Goal: Find contact information: Find contact information

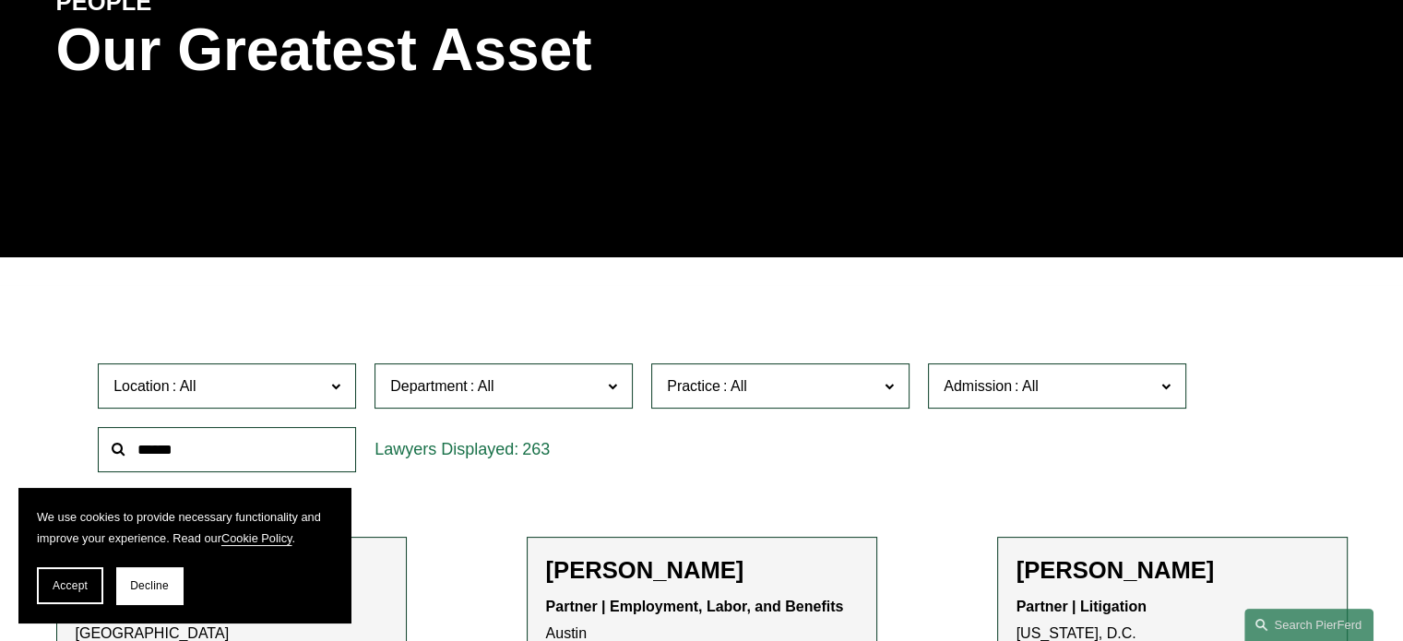
scroll to position [277, 0]
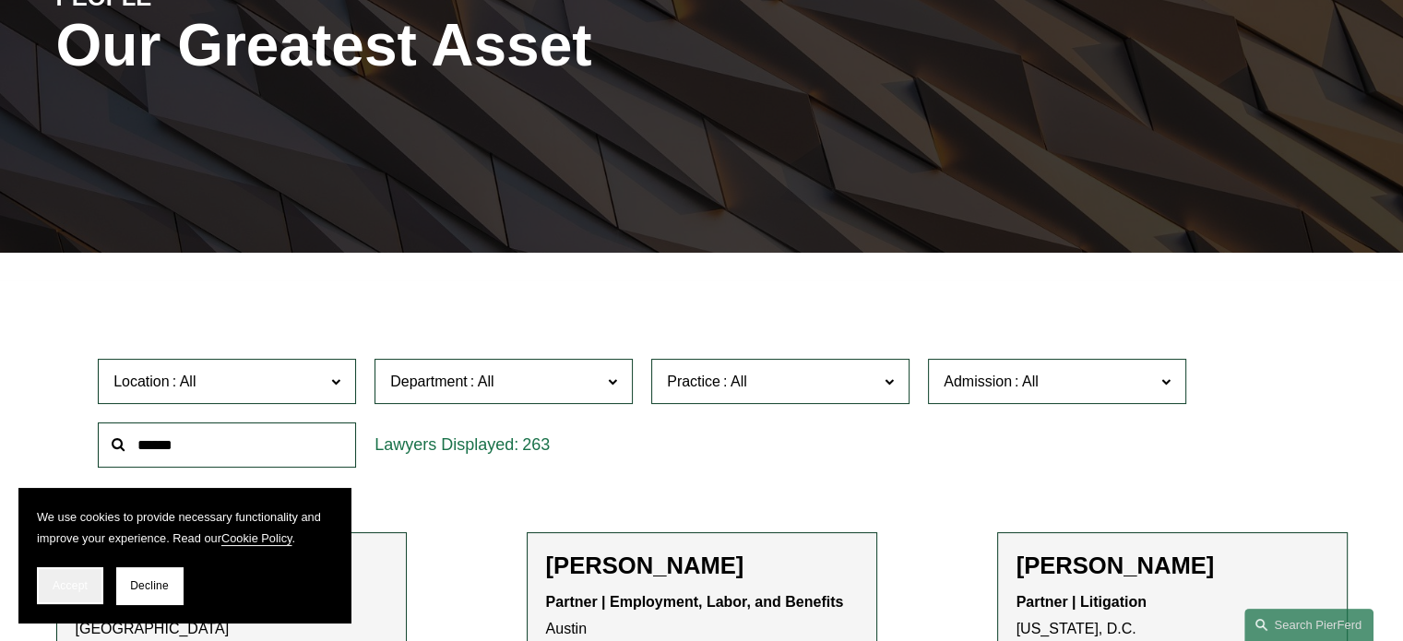
click at [64, 593] on button "Accept" at bounding box center [70, 585] width 66 height 37
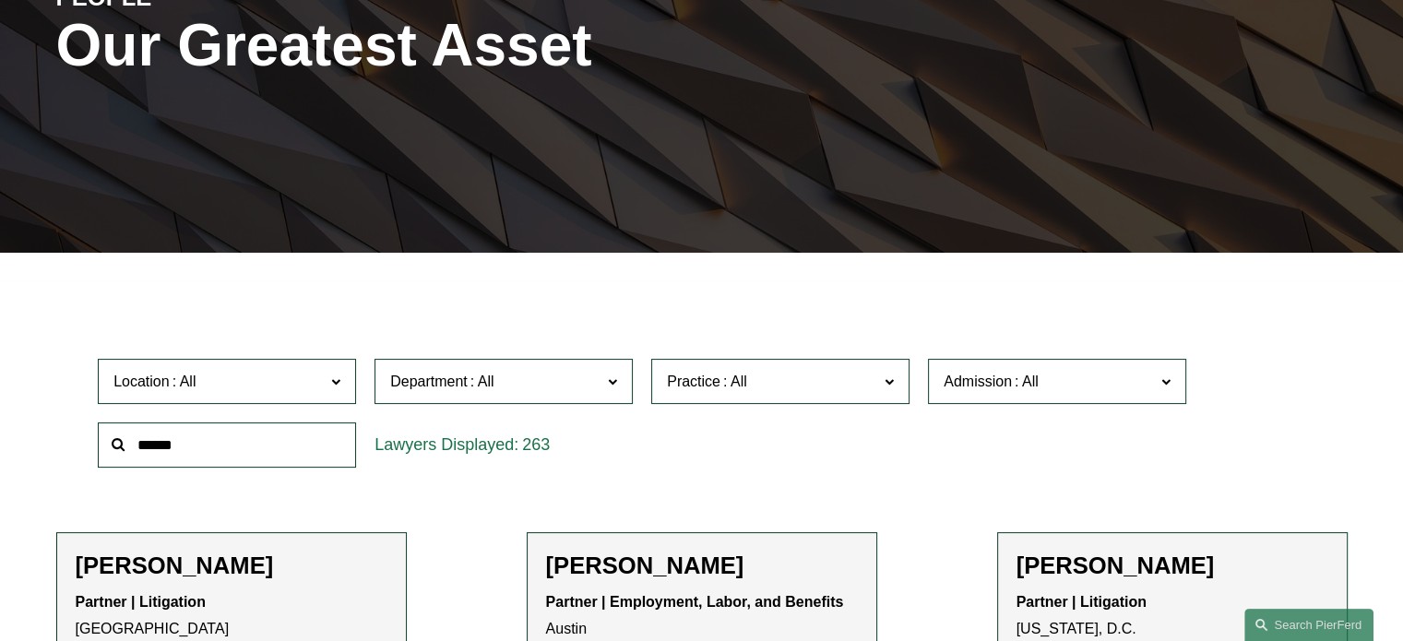
click at [332, 388] on span at bounding box center [335, 381] width 9 height 24
click at [0, 0] on link "Austin" at bounding box center [0, 0] width 0 height 0
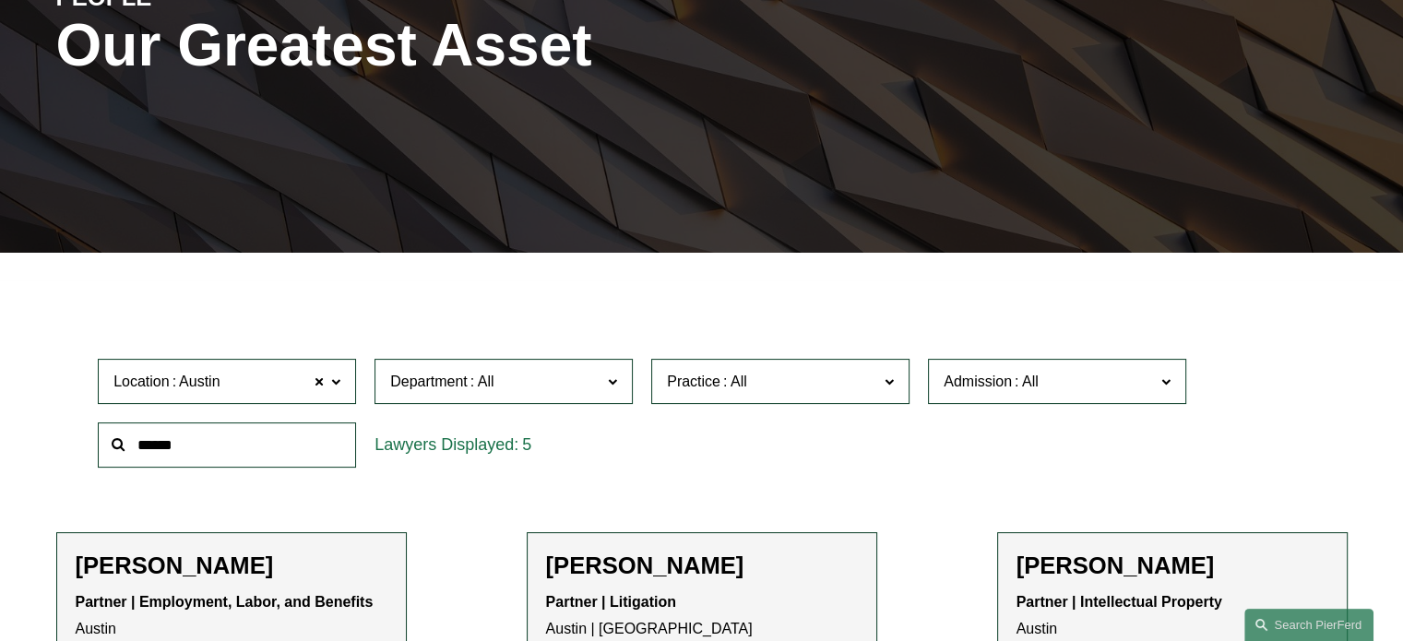
click at [871, 390] on span "Practice" at bounding box center [772, 381] width 211 height 25
click at [0, 0] on link "Cyber, Privacy & Technology" at bounding box center [0, 0] width 0 height 0
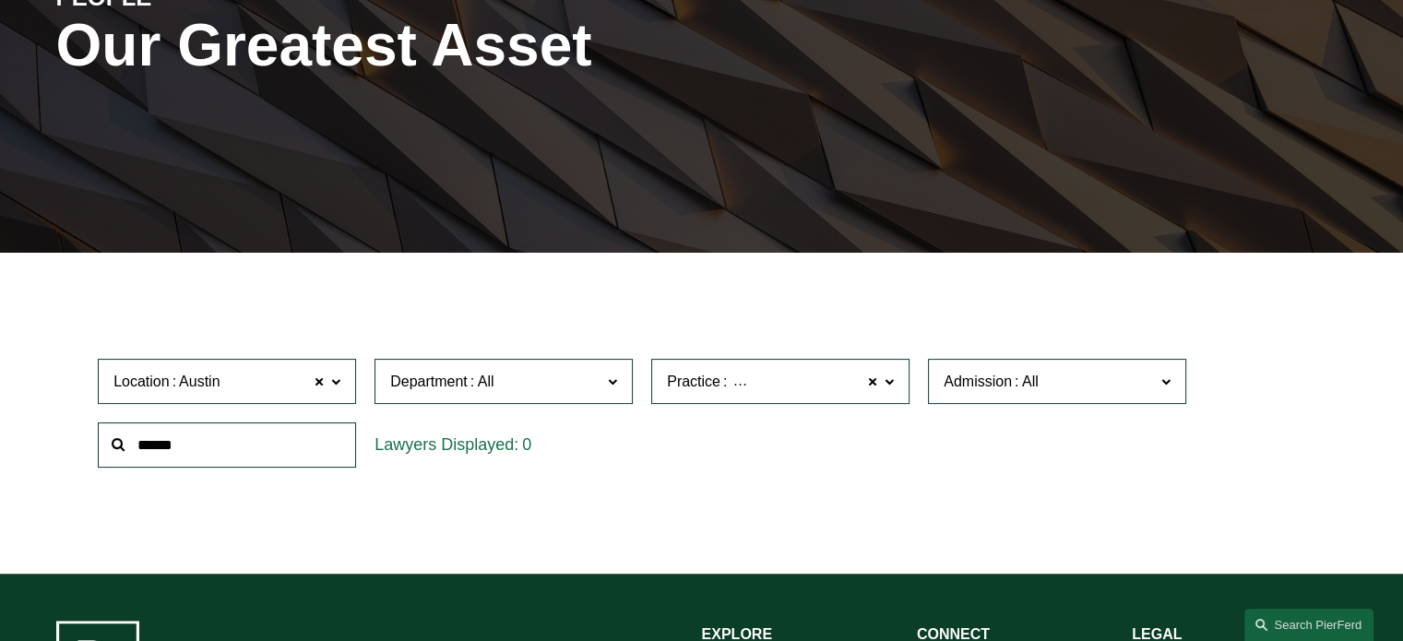
click at [277, 387] on span "Location Austin" at bounding box center [218, 381] width 211 height 25
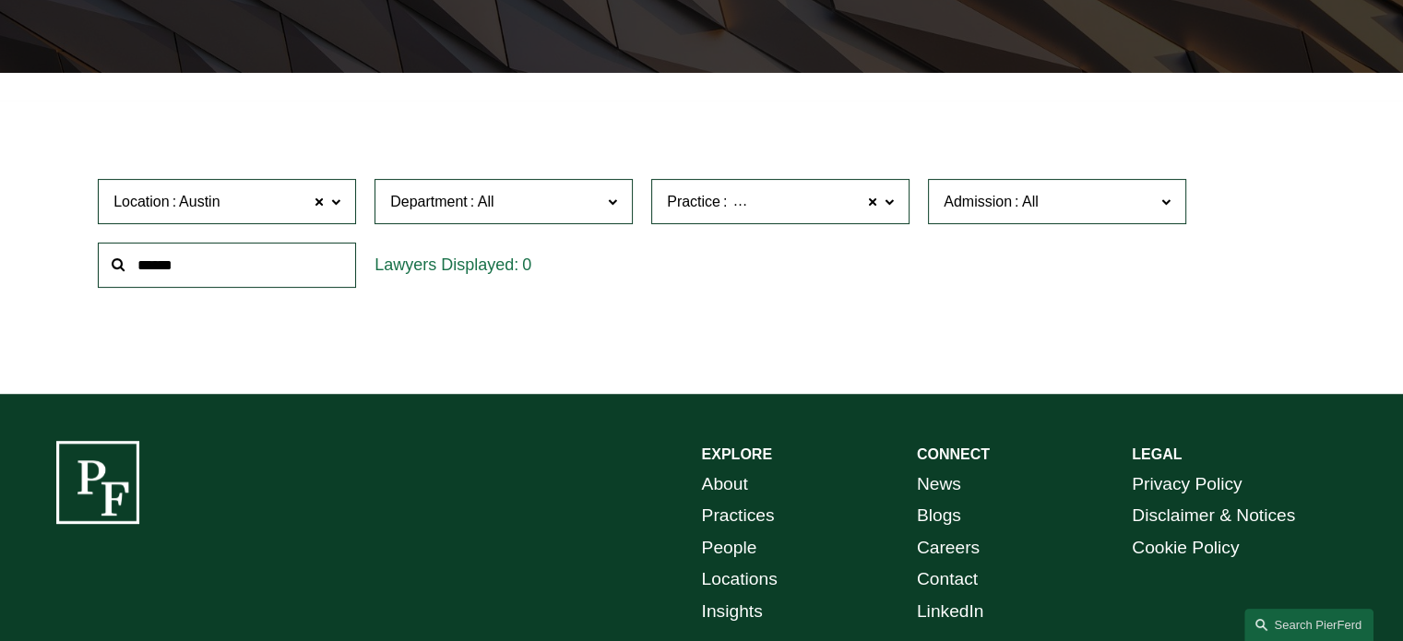
scroll to position [413, 0]
click at [0, 0] on link "[GEOGRAPHIC_DATA]" at bounding box center [0, 0] width 0 height 0
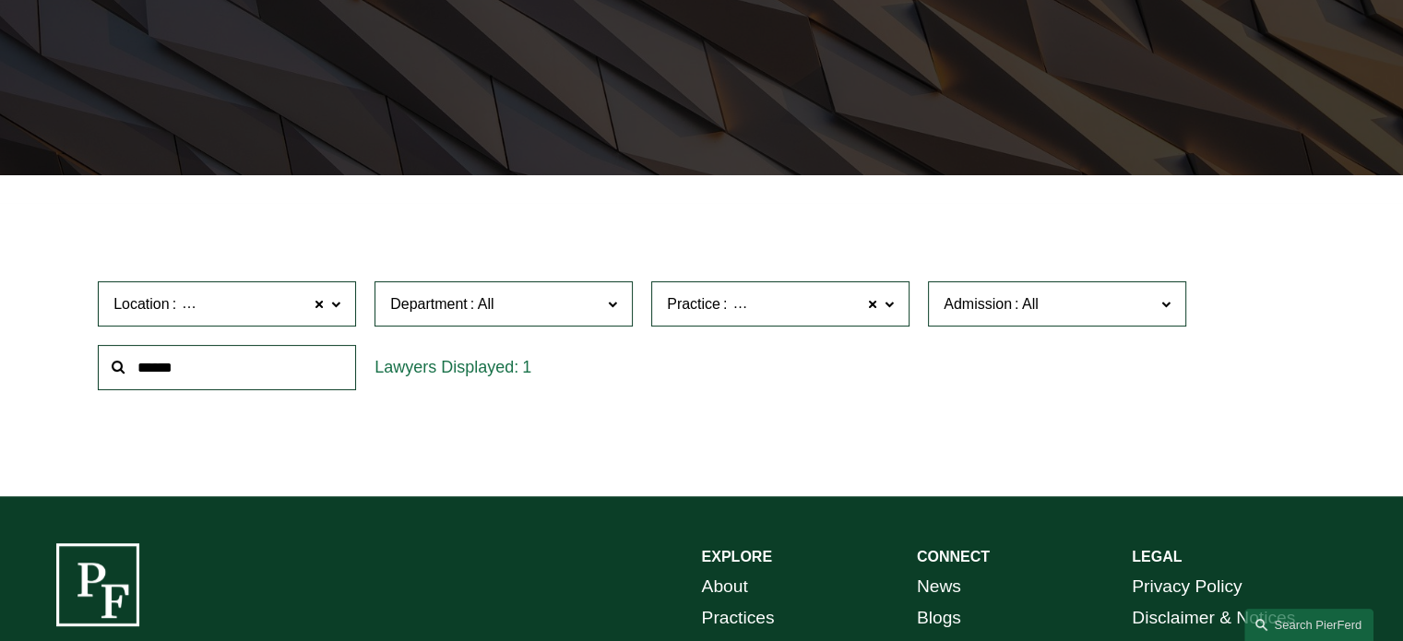
scroll to position [341, 0]
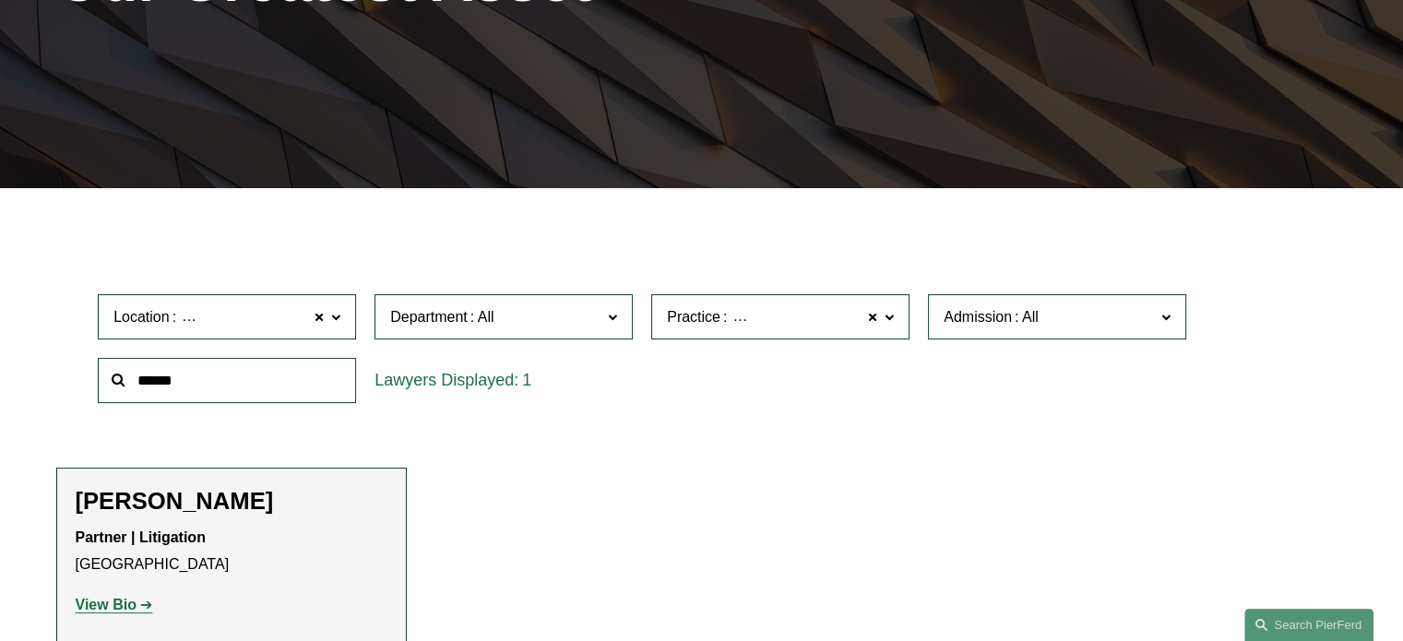
click at [283, 320] on span "Location Dallas" at bounding box center [218, 316] width 211 height 25
click at [0, 0] on link "Houston" at bounding box center [0, 0] width 0 height 0
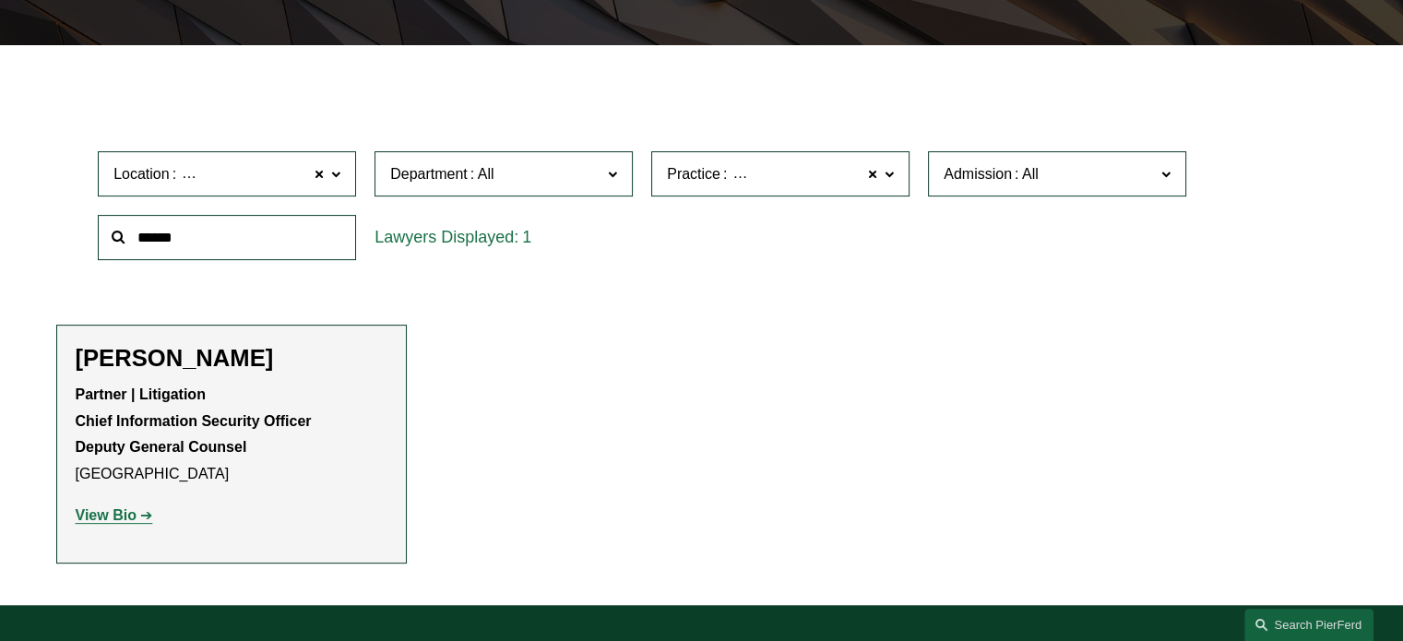
scroll to position [526, 0]
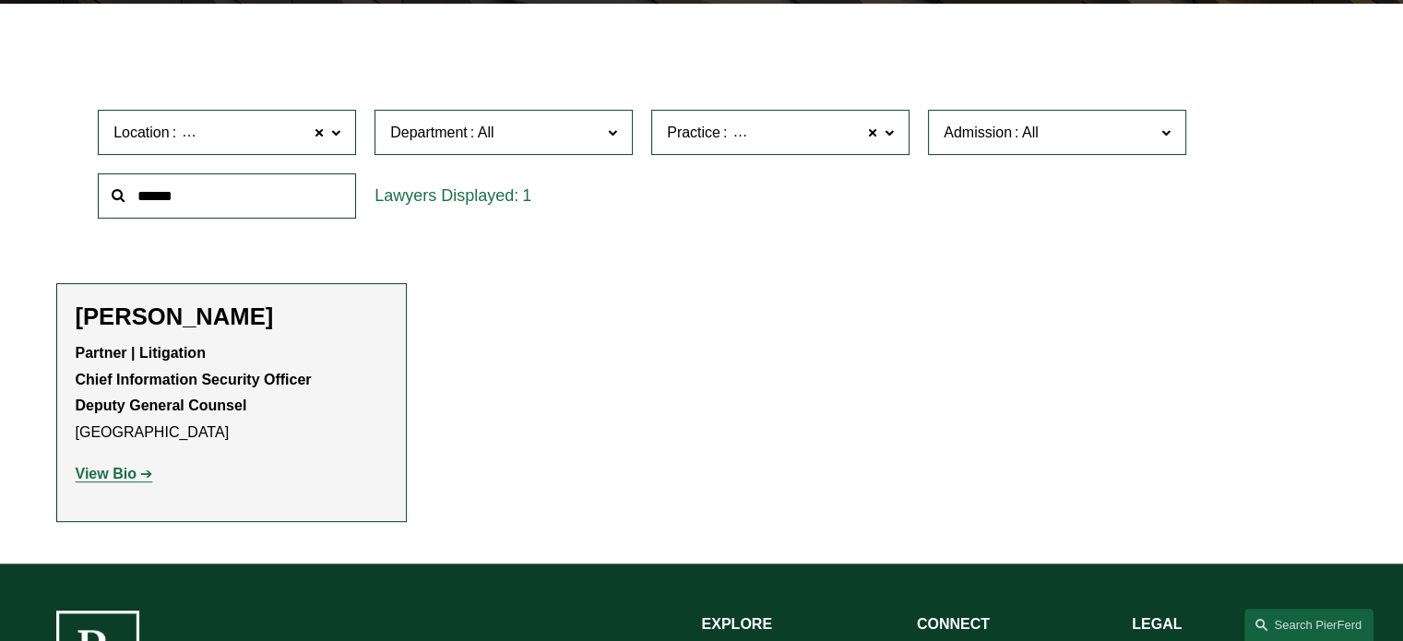
click at [834, 137] on span "Cyber, Privacy & Technology" at bounding box center [823, 133] width 187 height 24
click at [0, 0] on link "Privacy and Data Protection" at bounding box center [0, 0] width 0 height 0
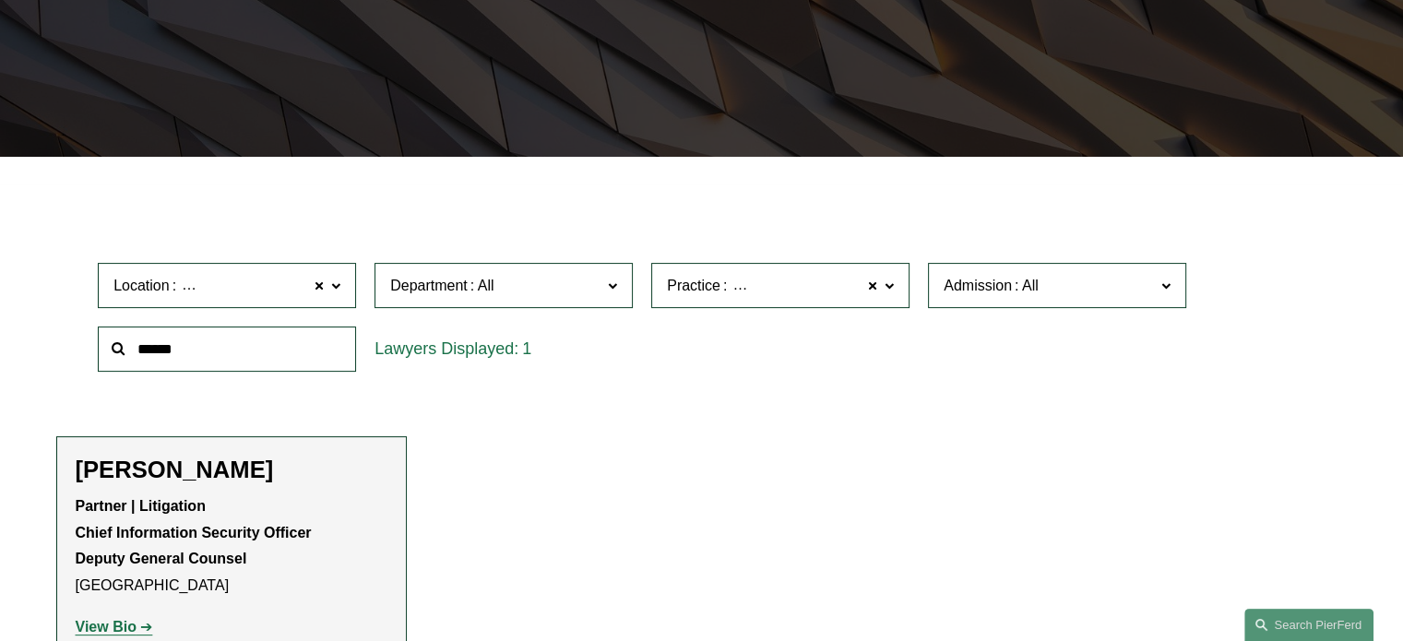
scroll to position [341, 0]
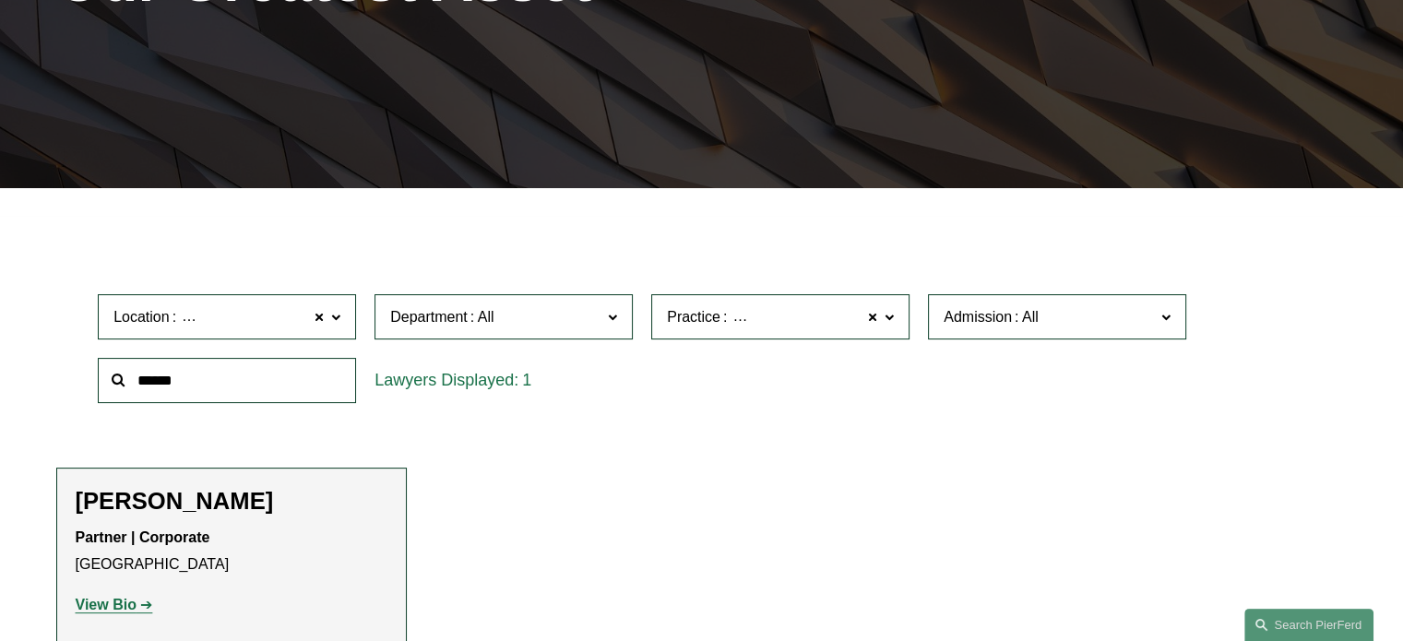
click at [332, 327] on span at bounding box center [335, 316] width 9 height 24
click at [0, 0] on link "[GEOGRAPHIC_DATA]" at bounding box center [0, 0] width 0 height 0
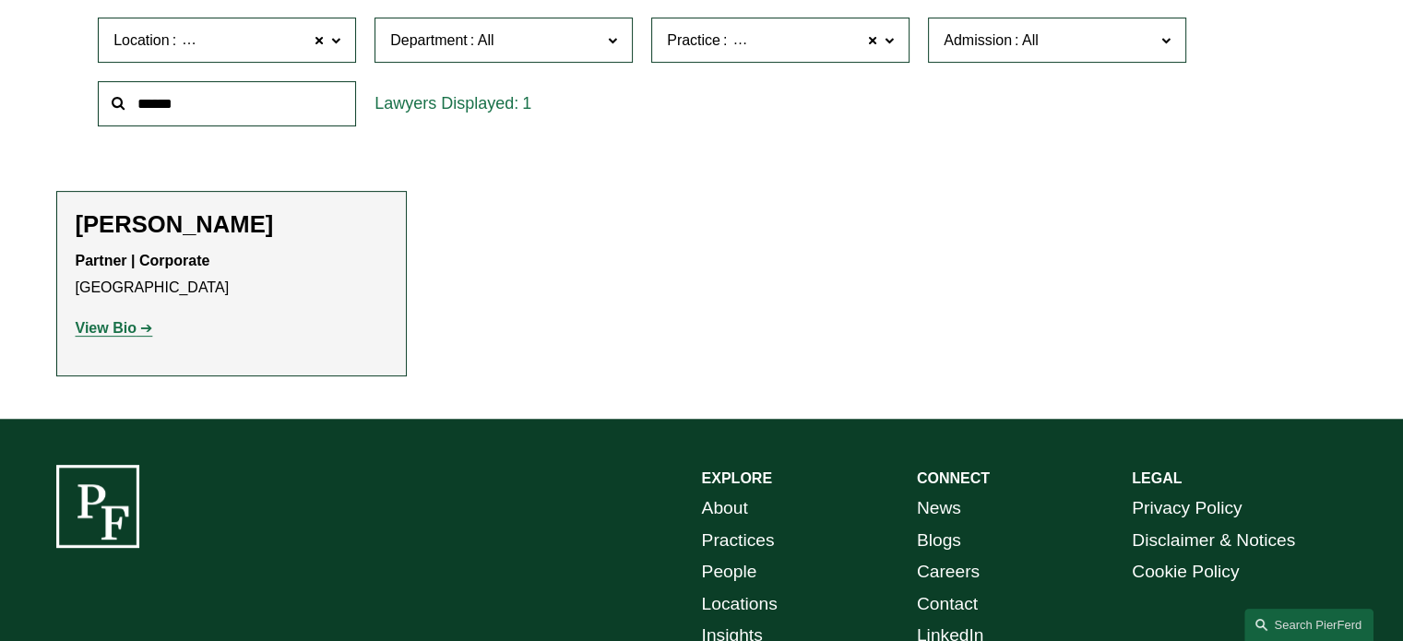
scroll to position [341, 0]
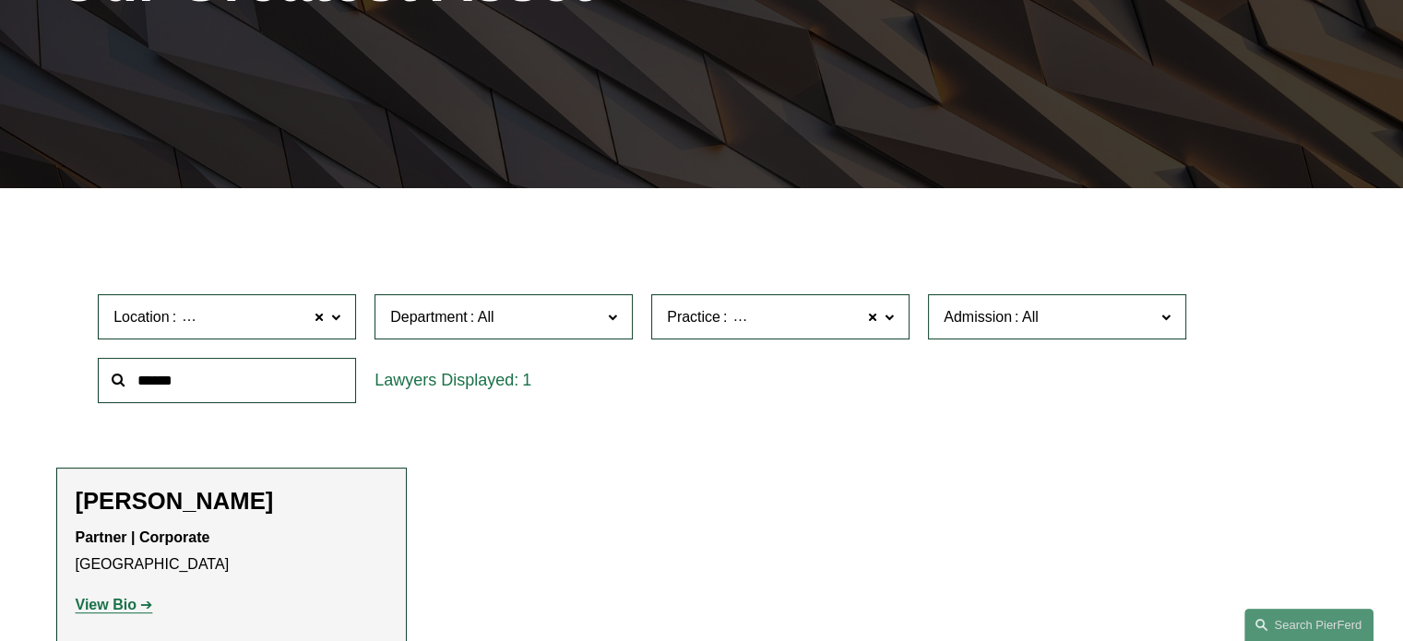
click at [286, 320] on span "Location Dallas" at bounding box center [218, 316] width 211 height 25
click at [0, 0] on link "Austin" at bounding box center [0, 0] width 0 height 0
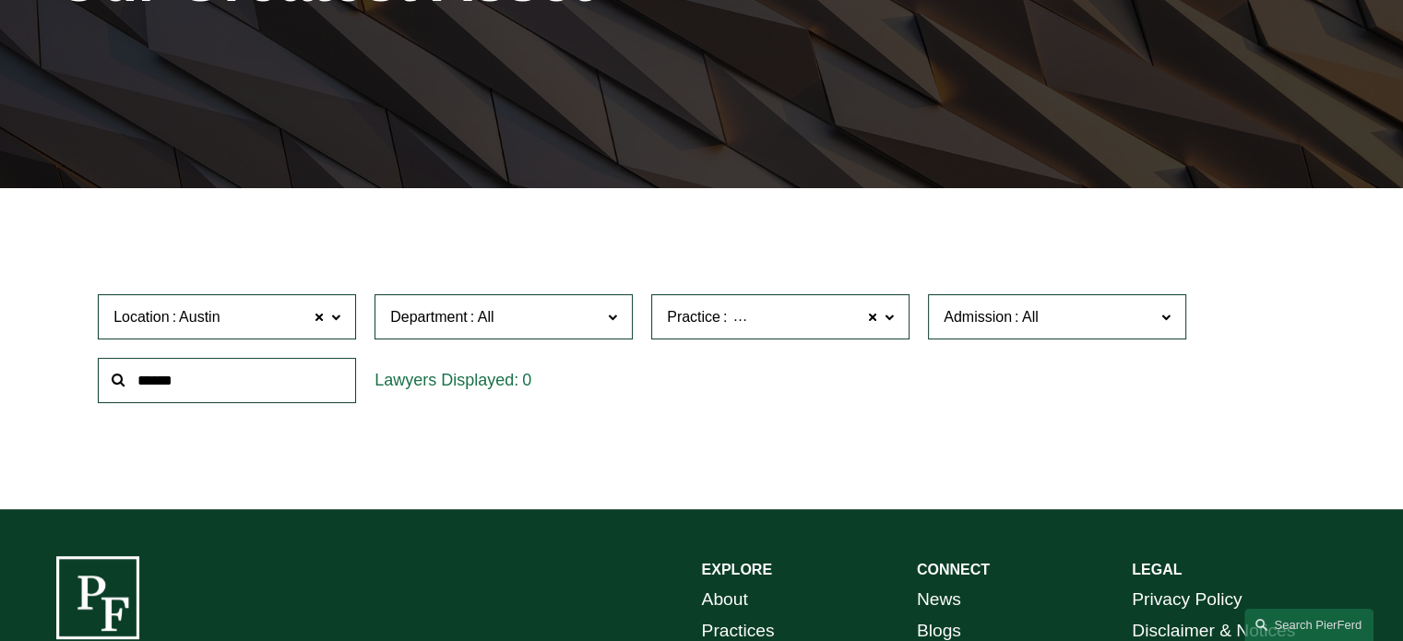
click at [849, 316] on span "Privacy and Data Protection" at bounding box center [821, 317] width 183 height 24
click at [0, 0] on link "Privacy-Breach & Wrongful Collection Liability" at bounding box center [0, 0] width 0 height 0
click at [273, 318] on span "Location Austin" at bounding box center [218, 316] width 211 height 25
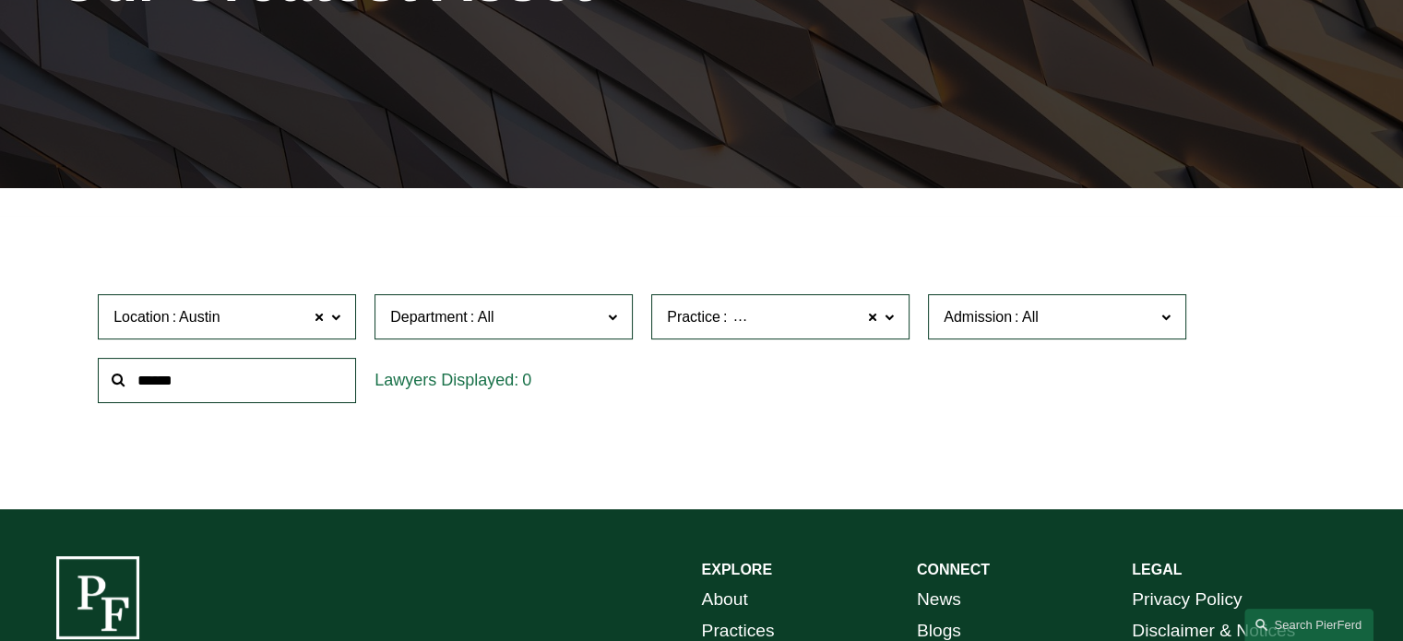
click at [0, 0] on link "[GEOGRAPHIC_DATA]" at bounding box center [0, 0] width 0 height 0
click at [256, 317] on span "Location Dallas" at bounding box center [218, 316] width 211 height 25
click at [0, 0] on link "Houston" at bounding box center [0, 0] width 0 height 0
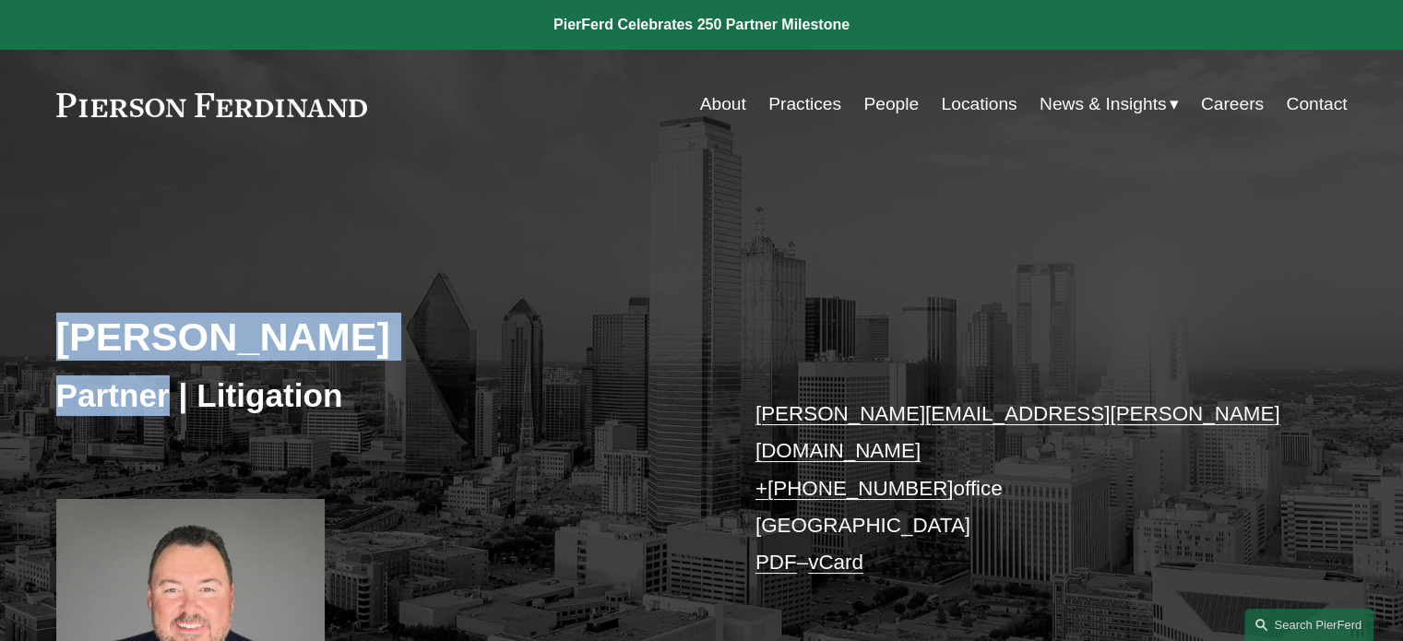
drag, startPoint x: 62, startPoint y: 328, endPoint x: 169, endPoint y: 402, distance: 130.0
click at [169, 402] on div "Dan McGuire Partner | Litigation dan.mcguire@pierferd.com + 1.214.295.7272 offi…" at bounding box center [701, 474] width 1403 height 547
copy div "Dan McGuire Partner"
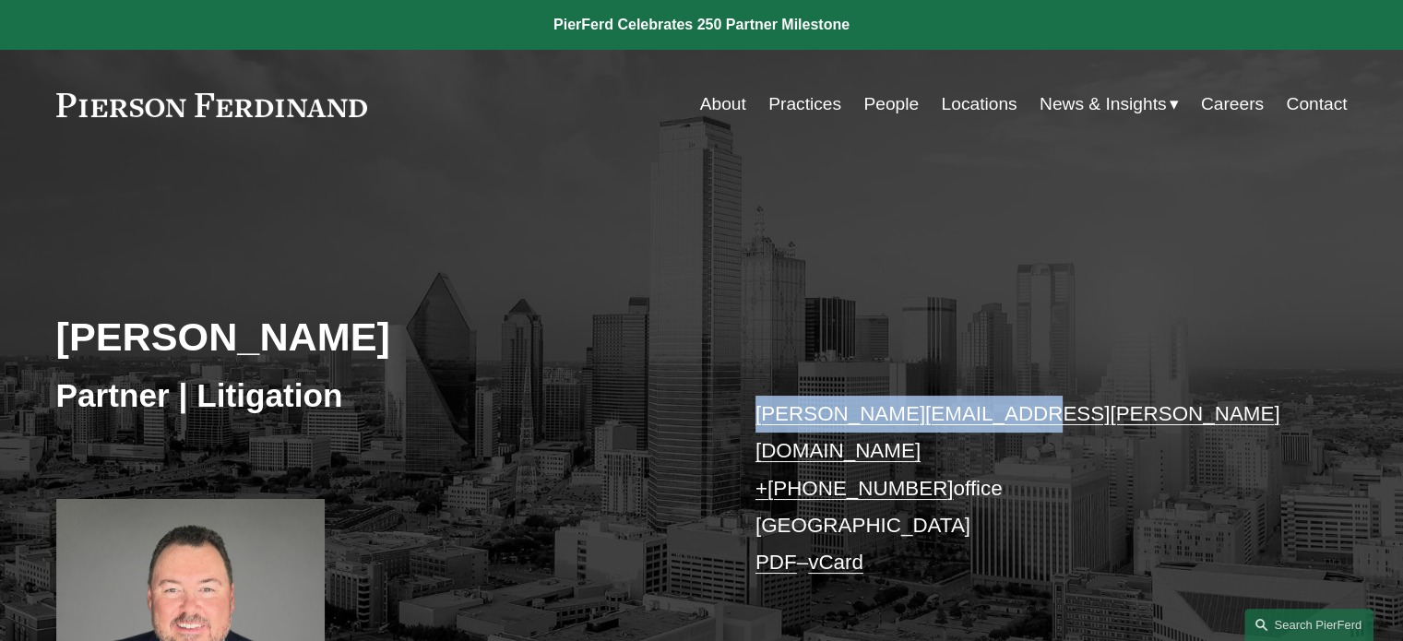
drag, startPoint x: 1027, startPoint y: 423, endPoint x: 742, endPoint y: 413, distance: 285.3
click at [742, 413] on div "Dan McGuire Partner | Litigation dan.mcguire@pierferd.com + 1.214.295.7272 offi…" at bounding box center [701, 474] width 1403 height 547
copy link "dan.mcguire@pierferd.com"
drag, startPoint x: 980, startPoint y: 448, endPoint x: 789, endPoint y: 446, distance: 191.0
click at [789, 446] on p "dan.mcguire@pierferd.com + 1.214.295.7272 office Dallas PDF – vCard" at bounding box center [1025, 489] width 538 height 186
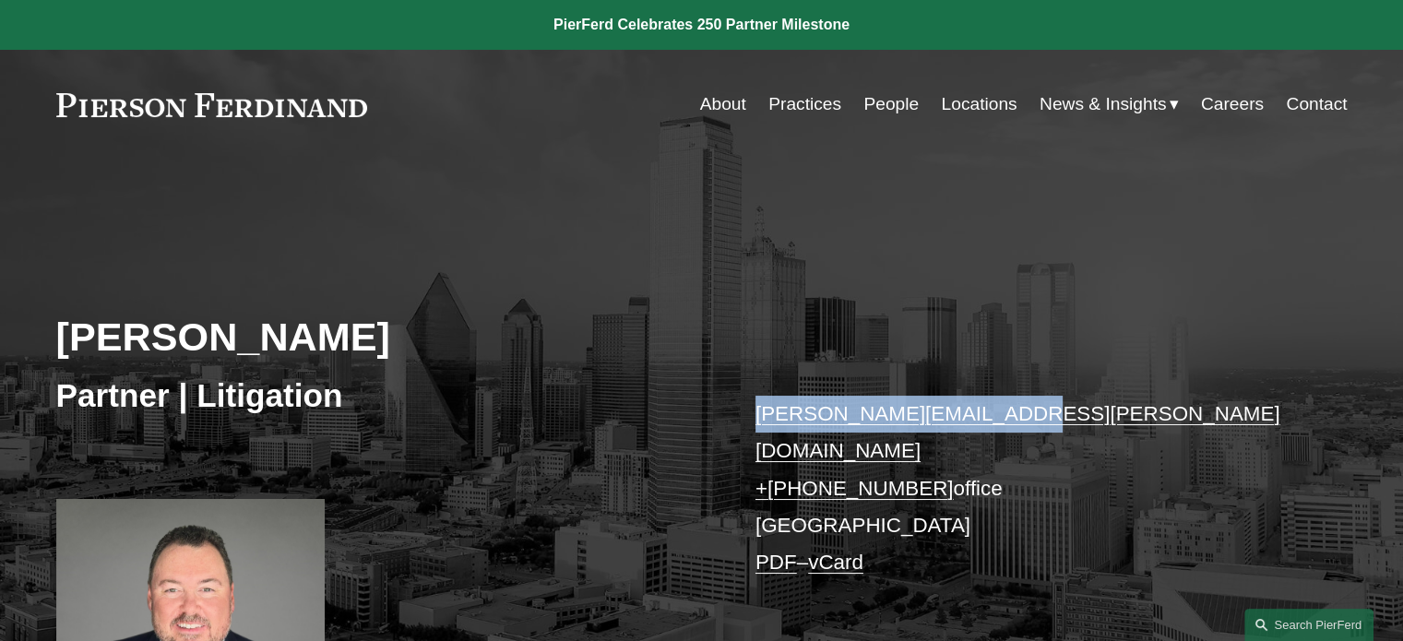
copy p "214.295.7272 office"
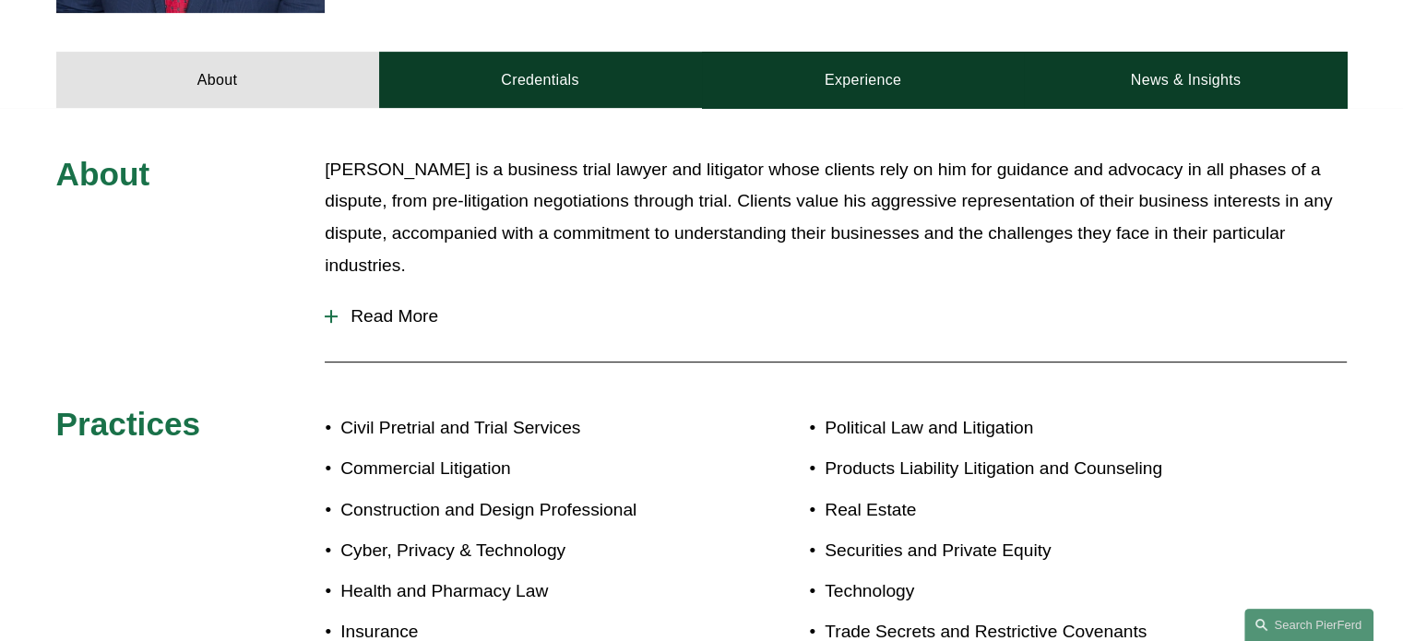
scroll to position [889, 0]
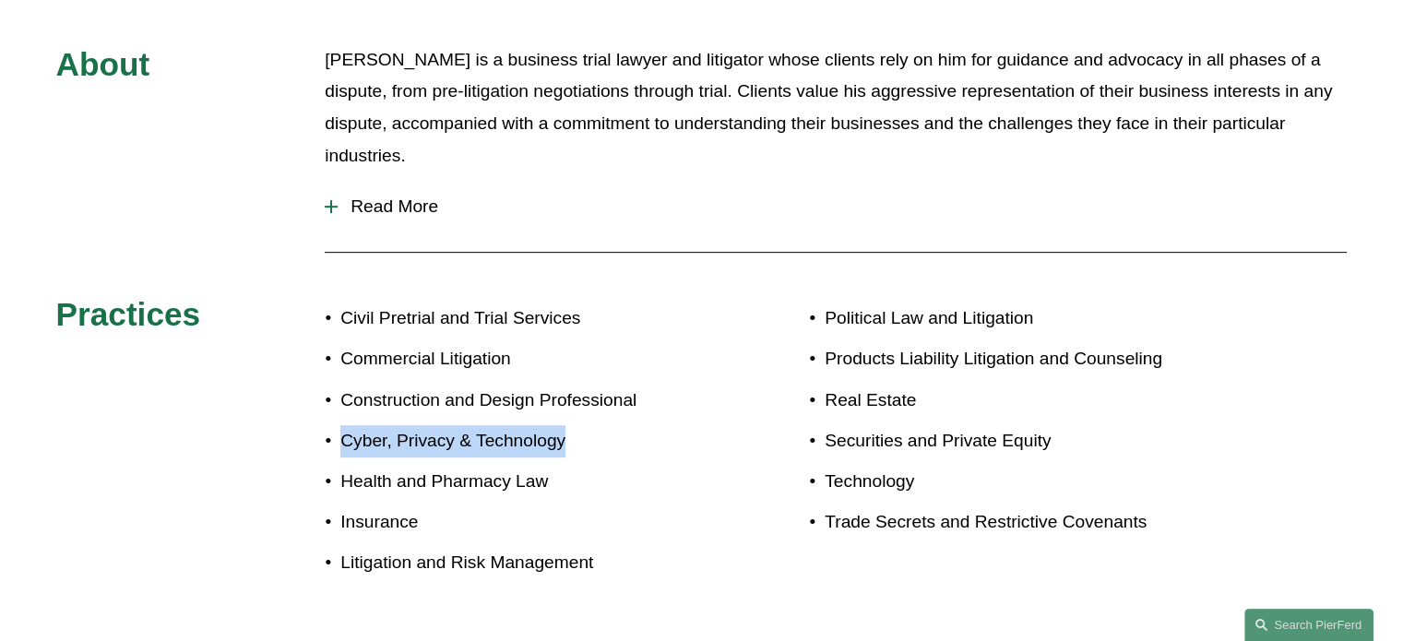
drag, startPoint x: 606, startPoint y: 420, endPoint x: 345, endPoint y: 412, distance: 261.3
click at [345, 425] on p "Cyber, Privacy & Technology" at bounding box center [520, 441] width 361 height 32
copy p "Cyber, Privacy & Technology"
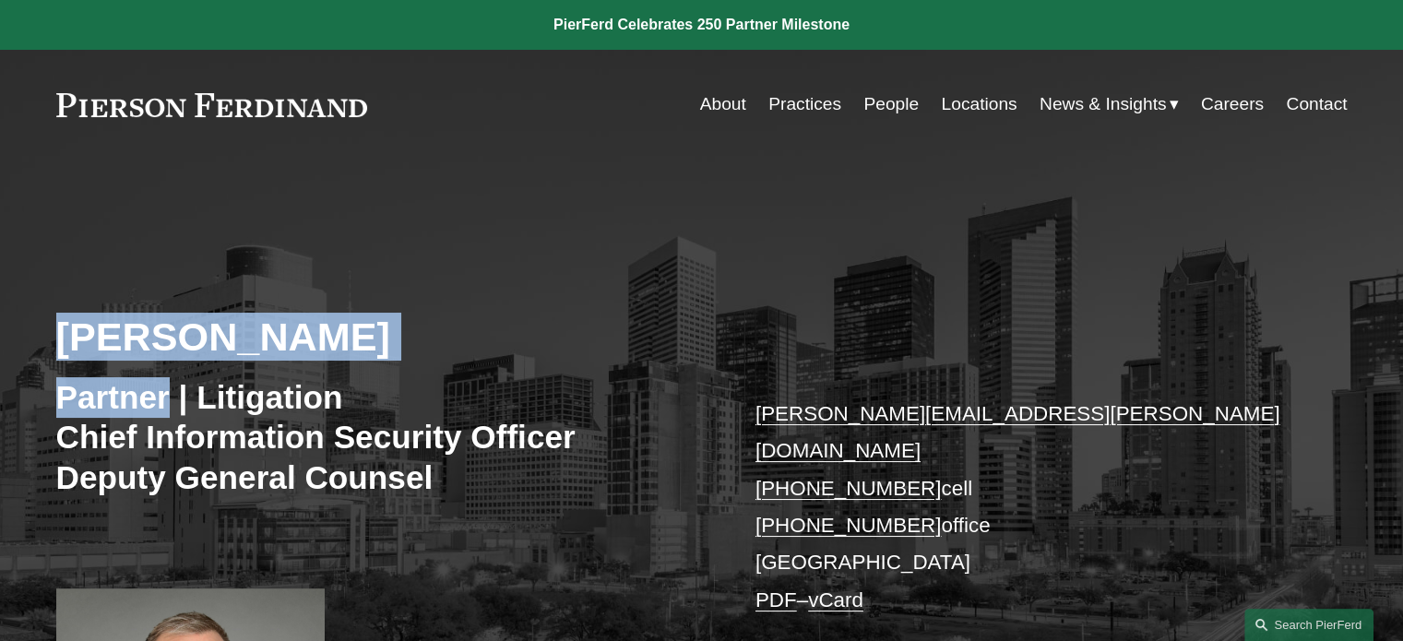
drag, startPoint x: 101, startPoint y: 334, endPoint x: 173, endPoint y: 405, distance: 101.8
click at [173, 405] on div "Landon Speights Partner | Litigation Chief Information Security Officer Deputy …" at bounding box center [701, 520] width 1403 height 639
copy div "Landon Speights Partner"
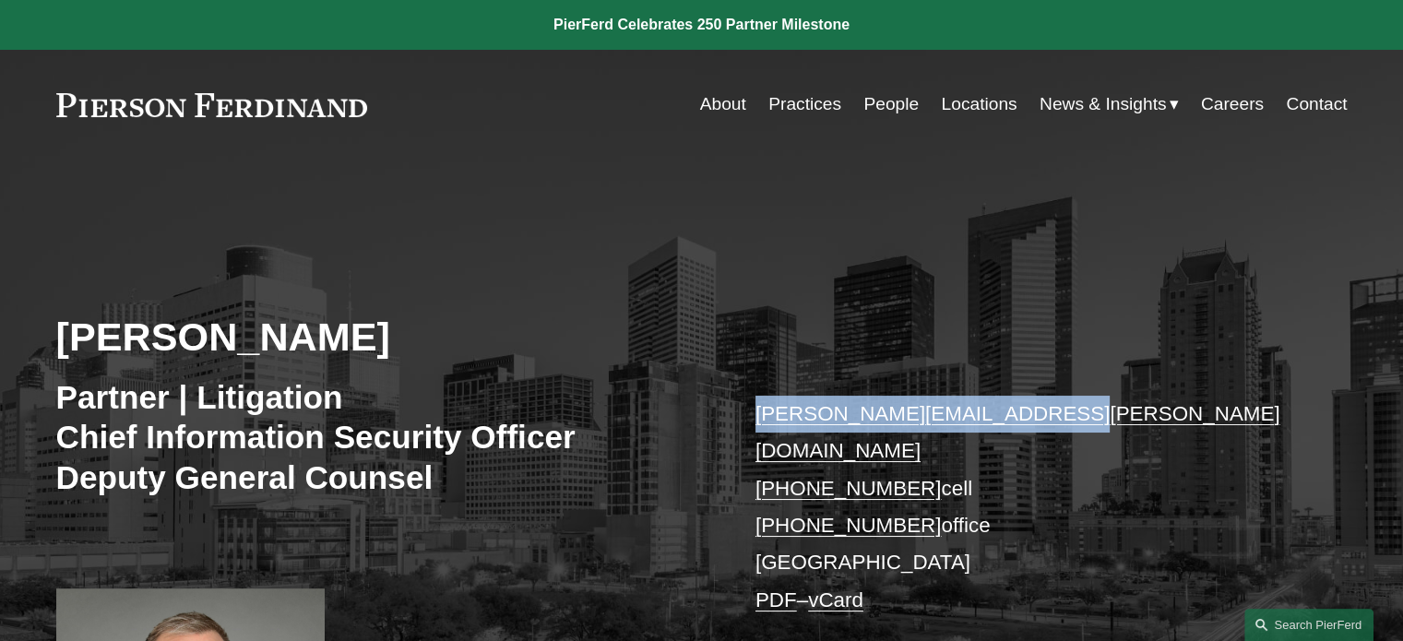
drag, startPoint x: 1056, startPoint y: 410, endPoint x: 749, endPoint y: 417, distance: 306.4
click at [749, 417] on div "Landon Speights Partner | Litigation Chief Information Security Officer Deputy …" at bounding box center [701, 520] width 1403 height 639
copy link "landon.speights@pierferd.com"
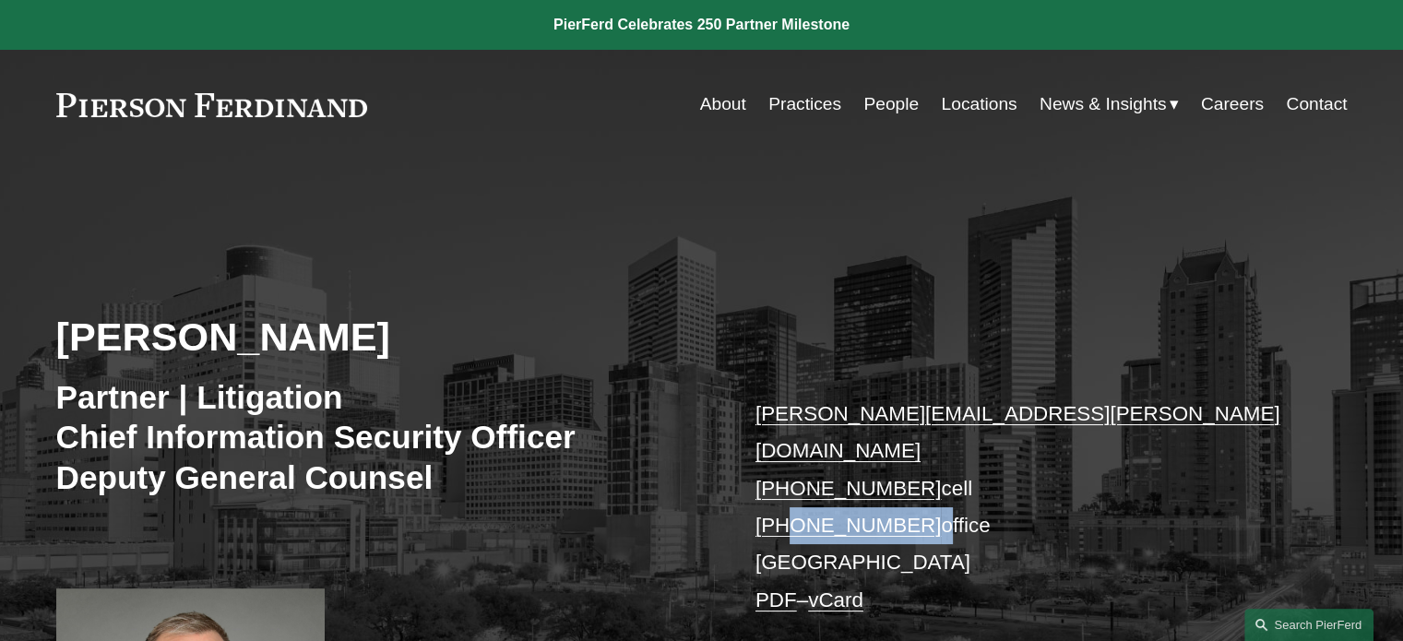
drag, startPoint x: 899, startPoint y: 493, endPoint x: 790, endPoint y: 483, distance: 109.3
click at [790, 483] on p "landon.speights@pierferd.com +1.832.969.5880 cell +1.713.352.2604 office Housto…" at bounding box center [1025, 507] width 538 height 223
copy p "713.352.2604"
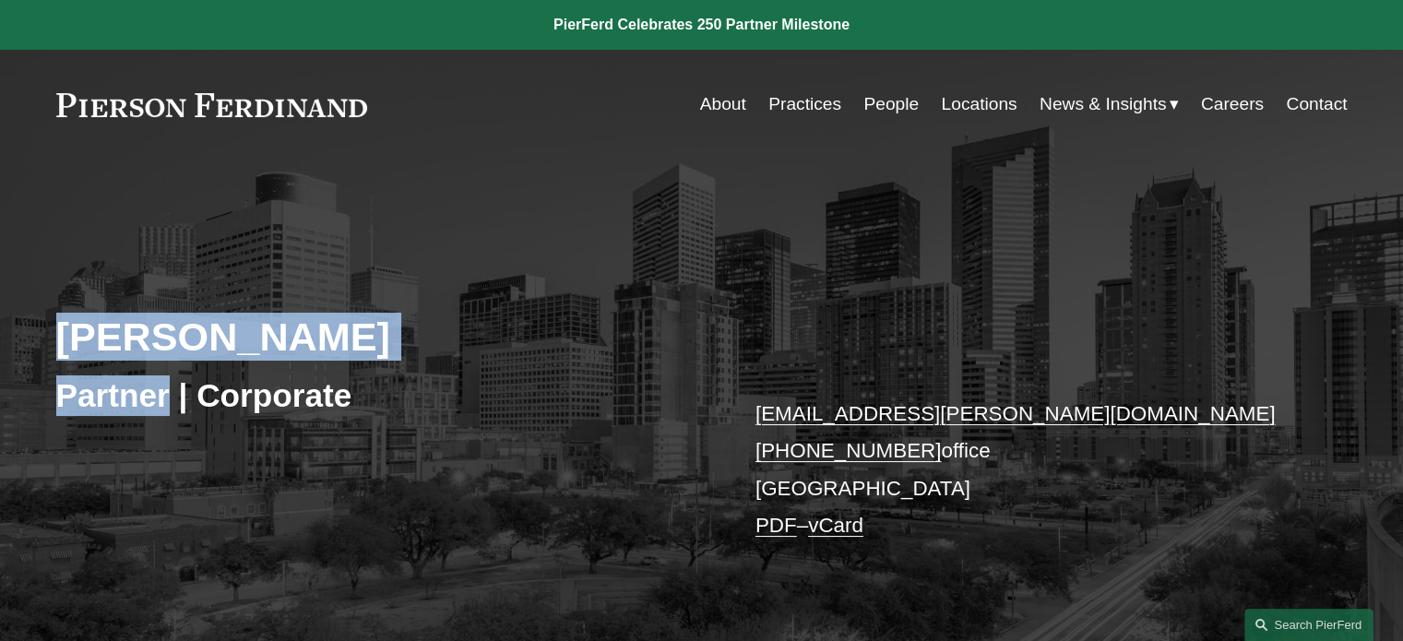
drag, startPoint x: 55, startPoint y: 328, endPoint x: 166, endPoint y: 412, distance: 139.0
click at [166, 412] on div "Will Stafford Partner | Corporate will.stafford@pierferd.com +1.832.460.8143 of…" at bounding box center [701, 437] width 1403 height 472
copy div "Will Stafford Partner"
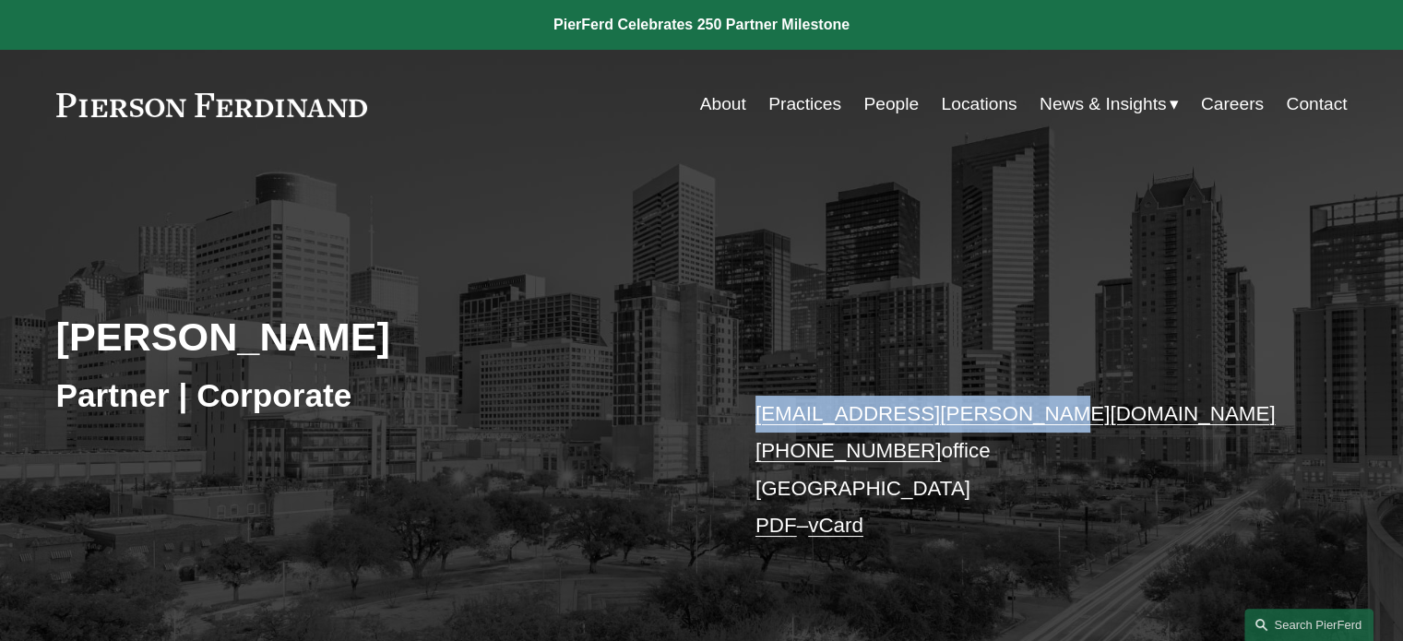
drag, startPoint x: 1027, startPoint y: 412, endPoint x: 720, endPoint y: 412, distance: 307.3
click at [720, 412] on div "Will Stafford Partner | Corporate will.stafford@pierferd.com +1.832.460.8143 of…" at bounding box center [701, 437] width 1403 height 472
copy div "will.stafford@pierferd.com"
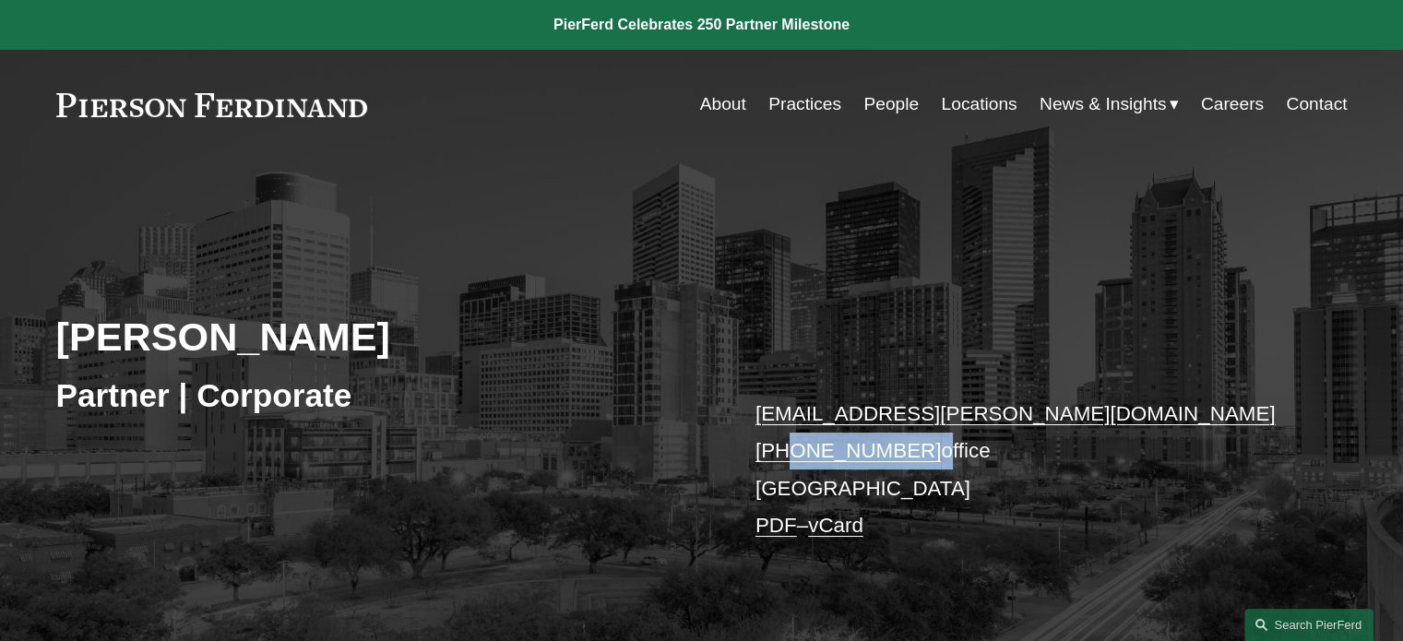
drag, startPoint x: 918, startPoint y: 457, endPoint x: 789, endPoint y: 455, distance: 129.2
click at [788, 455] on p "will.stafford@pierferd.com +1.832.460.8143 office Houston PDF – vCard" at bounding box center [1025, 470] width 538 height 149
copy p "832.460.8143"
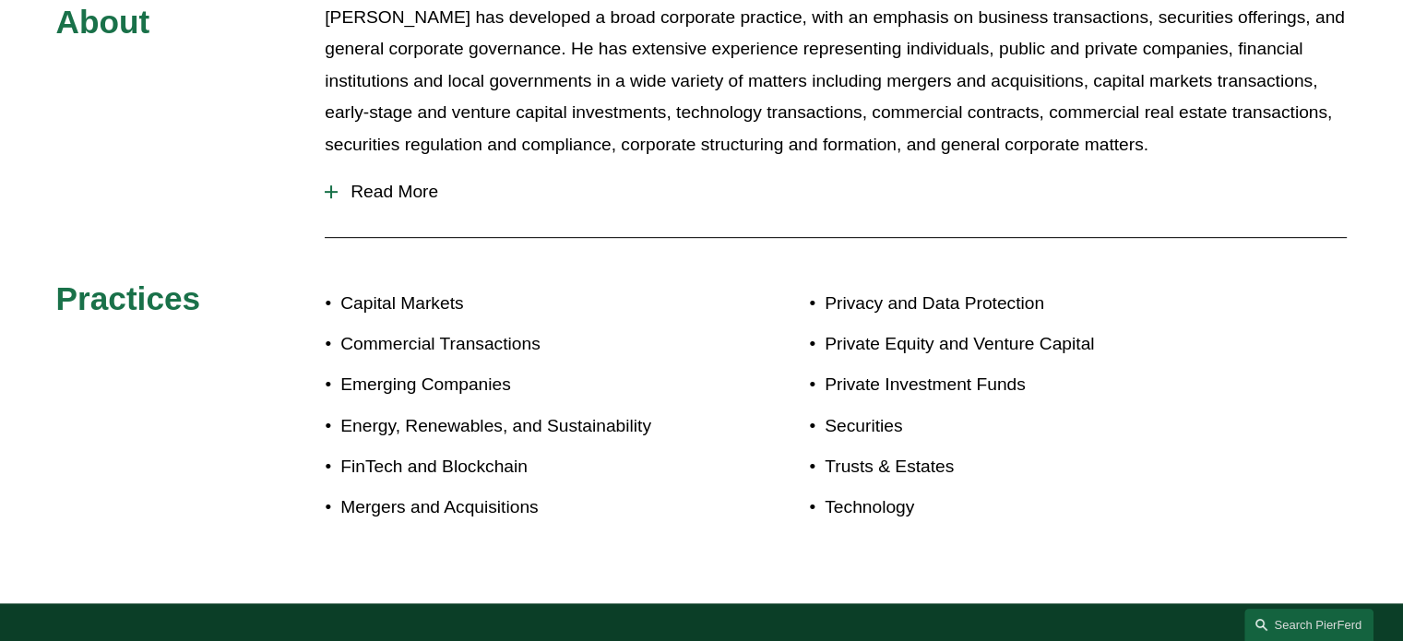
scroll to position [830, 0]
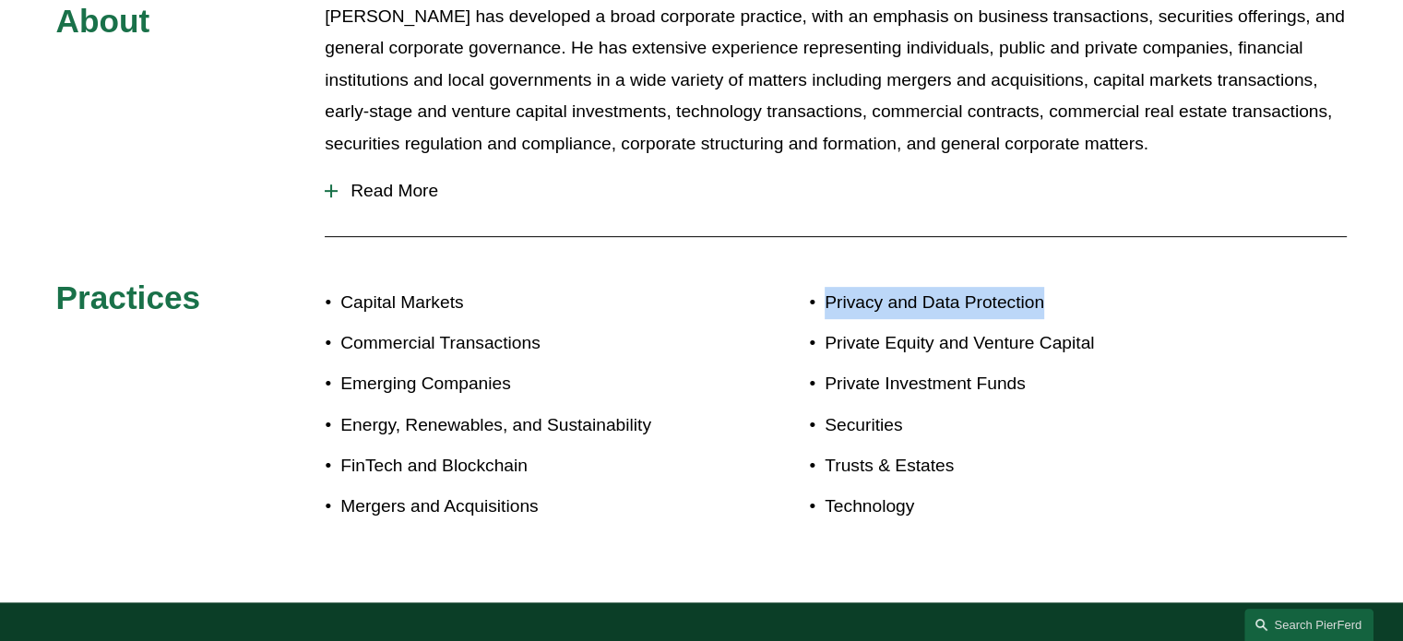
drag, startPoint x: 1056, startPoint y: 300, endPoint x: 829, endPoint y: 295, distance: 227.0
click at [829, 295] on p "Privacy and Data Protection" at bounding box center [1032, 303] width 415 height 32
copy p "Privacy and Data Protection"
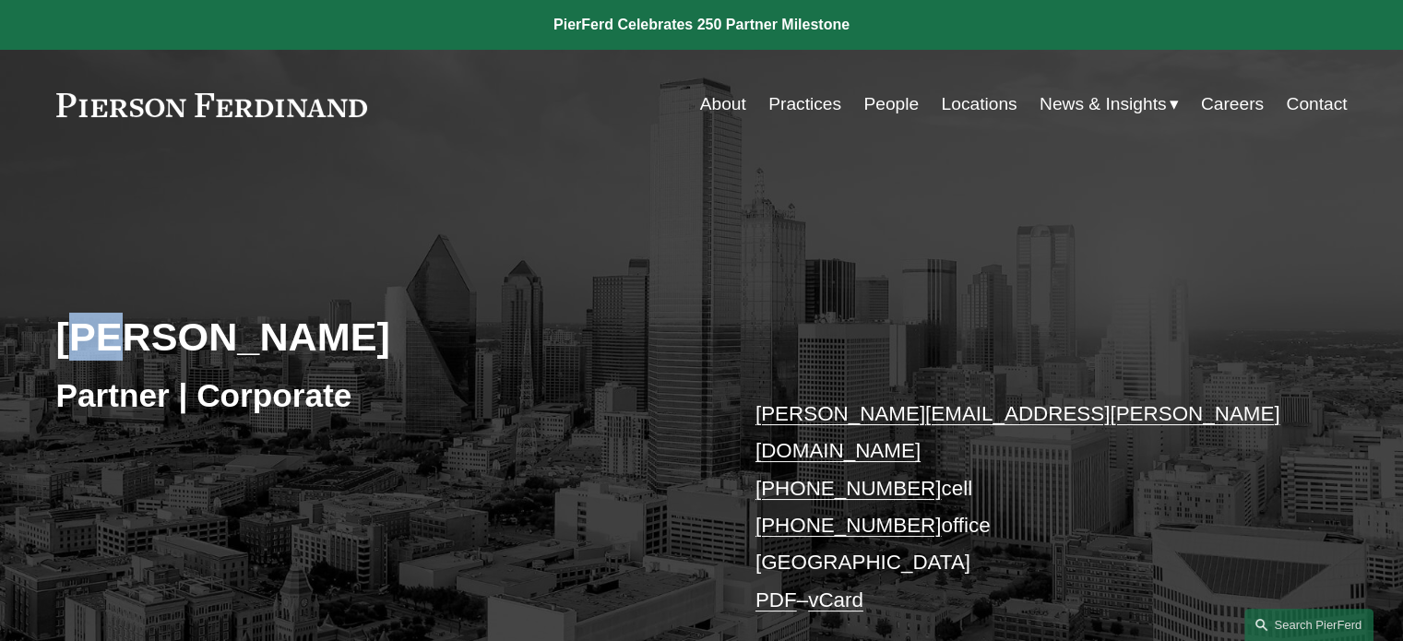
drag, startPoint x: 91, startPoint y: 336, endPoint x: 109, endPoint y: 347, distance: 20.7
click at [109, 347] on h2 "[PERSON_NAME]" at bounding box center [379, 337] width 646 height 48
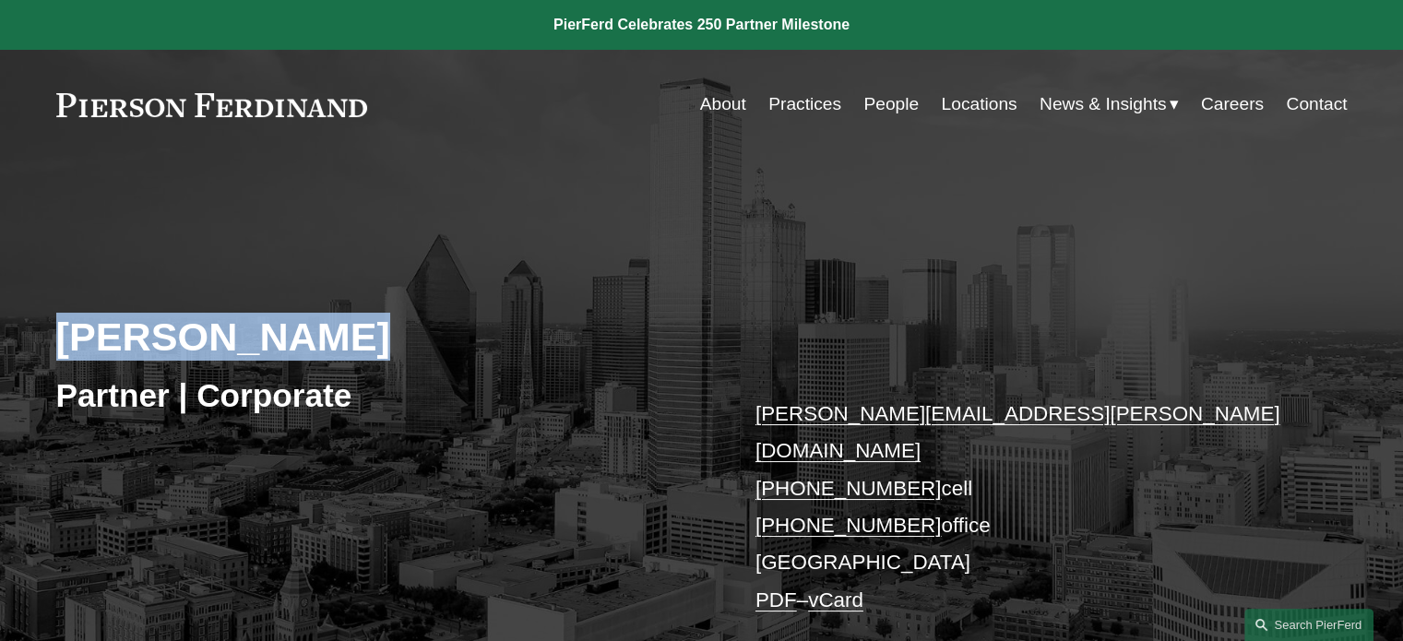
drag, startPoint x: 65, startPoint y: 328, endPoint x: 345, endPoint y: 348, distance: 281.2
click at [345, 348] on div "[PERSON_NAME] Partner | Corporate [PERSON_NAME][EMAIL_ADDRESS][PERSON_NAME][DOM…" at bounding box center [701, 437] width 1403 height 473
copy h2 "[PERSON_NAME]"
drag, startPoint x: 868, startPoint y: 450, endPoint x: 789, endPoint y: 454, distance: 79.4
click at [789, 454] on p "[PERSON_NAME][EMAIL_ADDRESS][PERSON_NAME][DOMAIN_NAME] [PHONE_NUMBER] cell [PHO…" at bounding box center [1025, 507] width 538 height 223
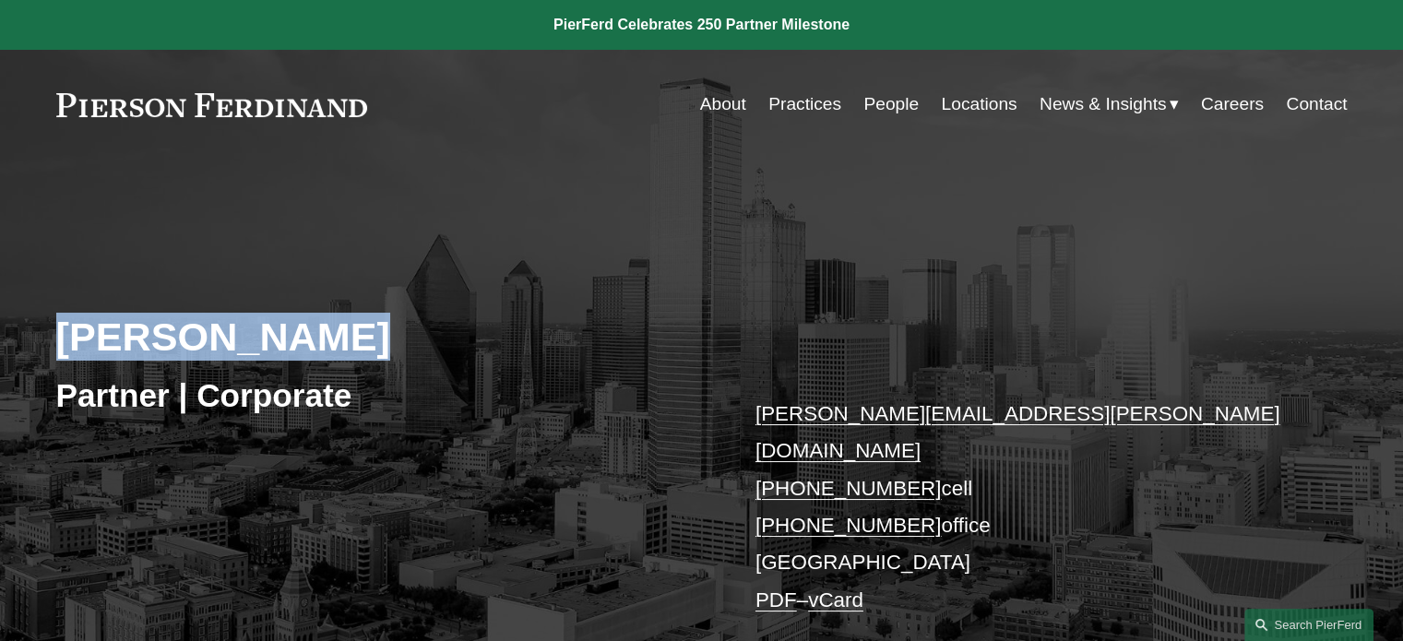
copy link "817.821.5002"
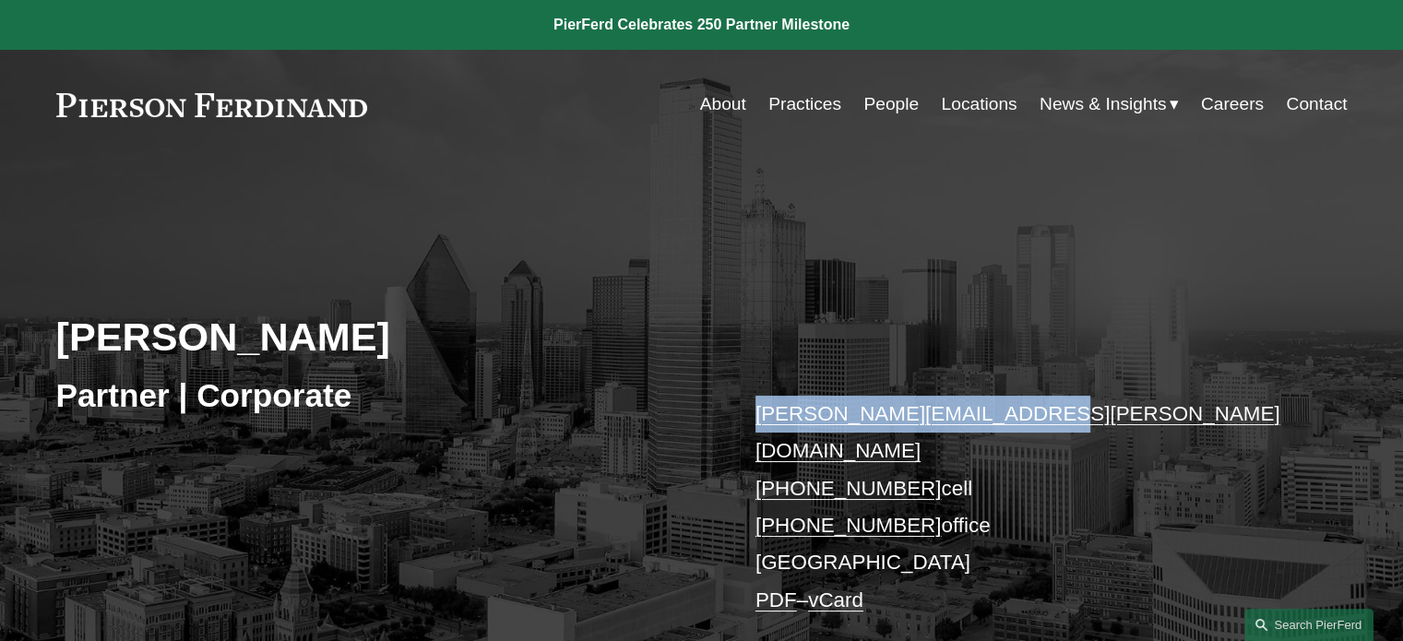
drag, startPoint x: 1033, startPoint y: 413, endPoint x: 718, endPoint y: 412, distance: 315.6
click at [716, 412] on div "[PERSON_NAME] Partner | Corporate [PERSON_NAME][EMAIL_ADDRESS][PERSON_NAME][DOM…" at bounding box center [701, 437] width 1403 height 473
copy div "[PERSON_NAME][EMAIL_ADDRESS][PERSON_NAME][DOMAIN_NAME]"
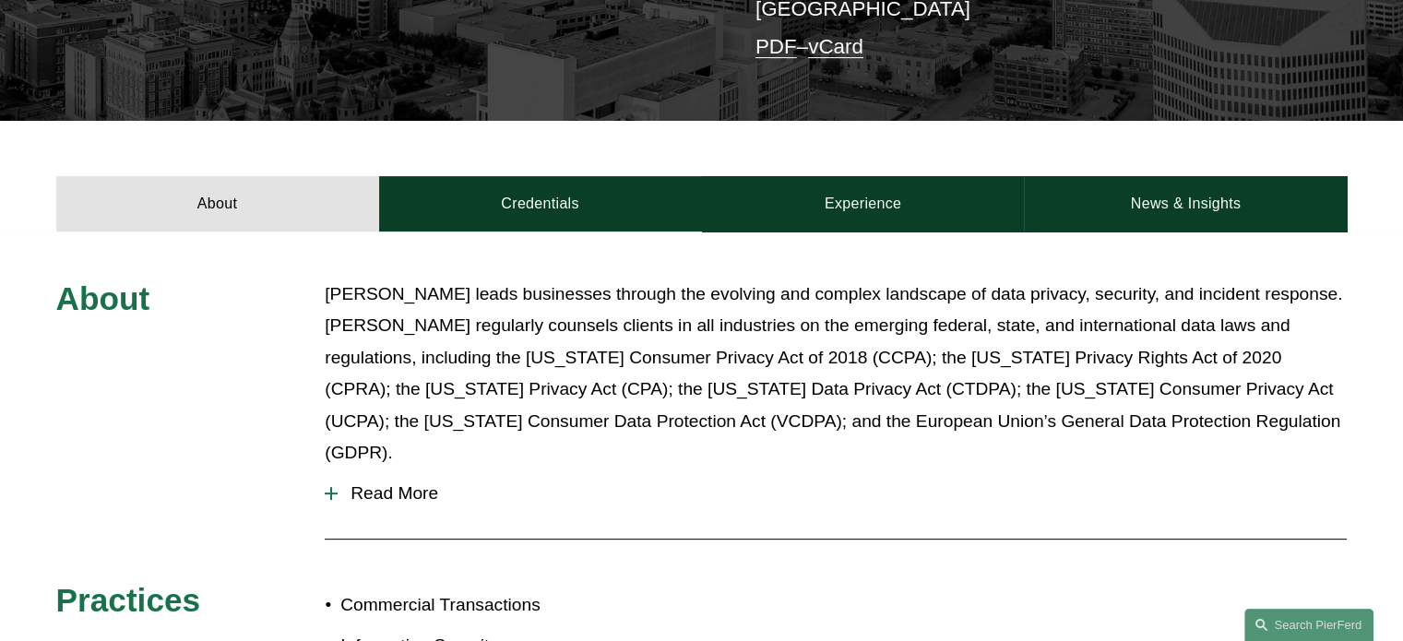
scroll to position [830, 0]
